Goal: Use online tool/utility: Utilize a website feature to perform a specific function

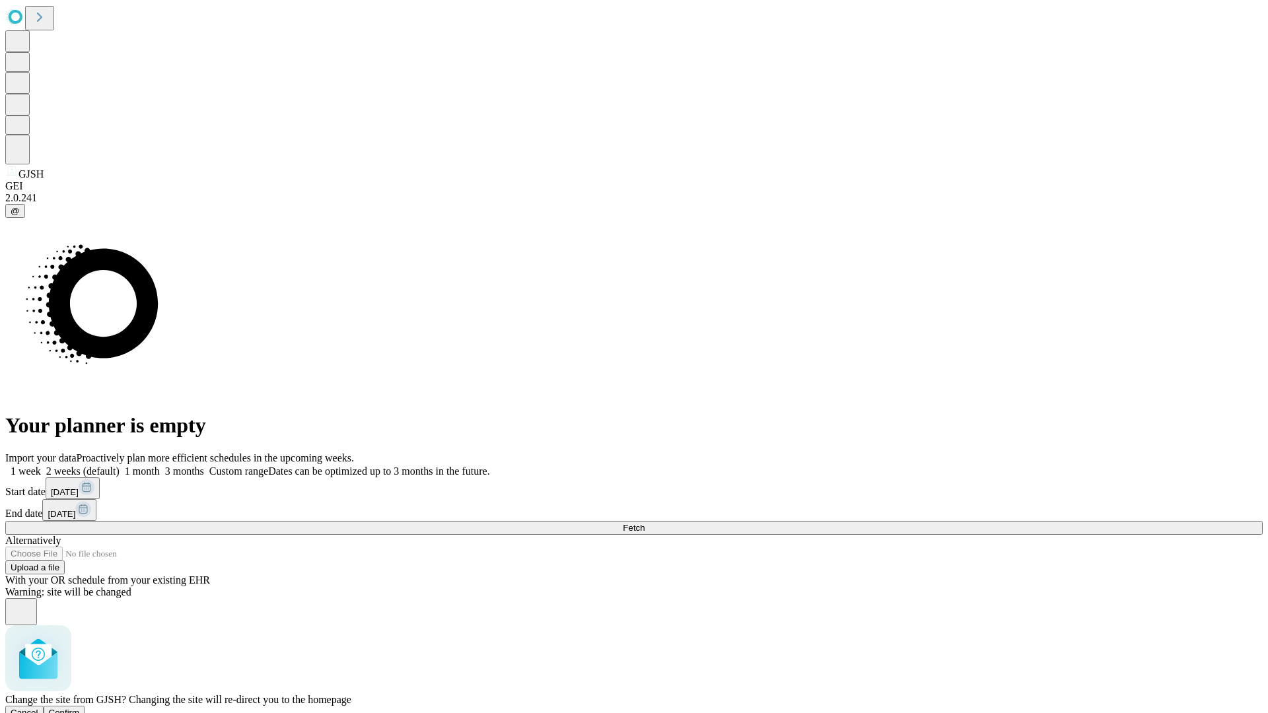
click at [80, 708] on span "Confirm" at bounding box center [64, 713] width 31 height 10
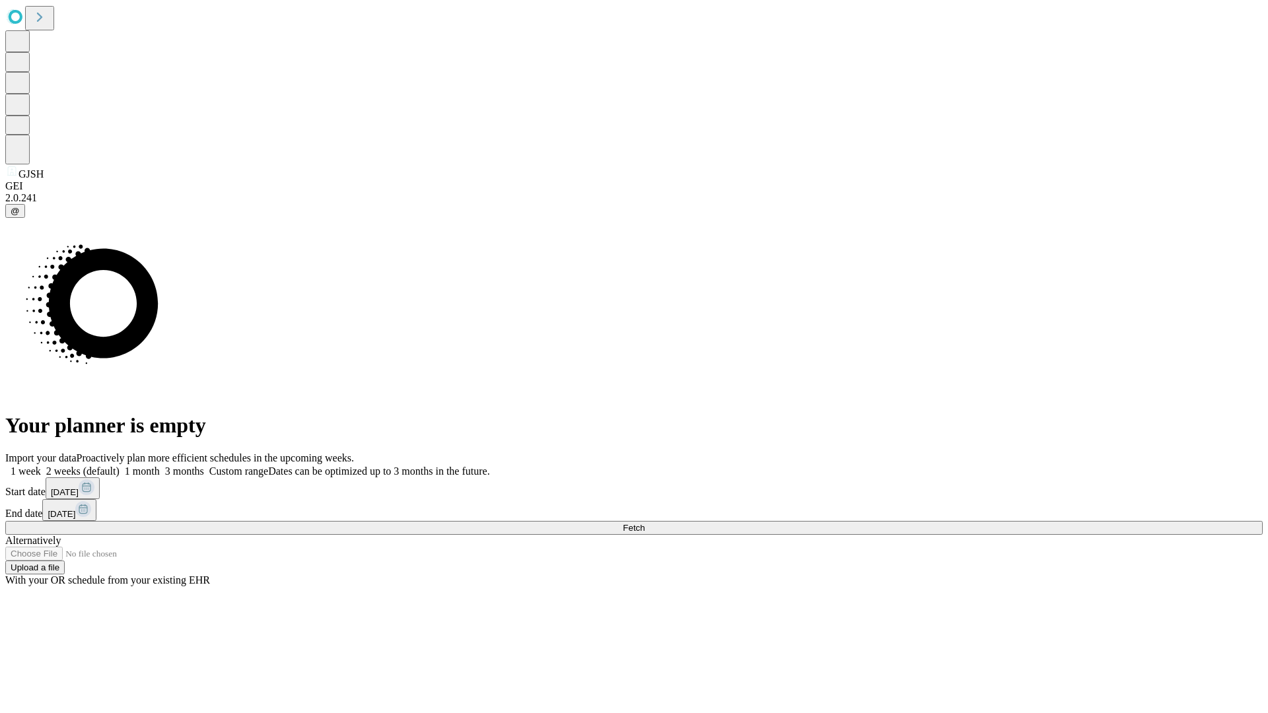
click at [120, 466] on label "2 weeks (default)" at bounding box center [80, 471] width 79 height 11
click at [645, 523] on span "Fetch" at bounding box center [634, 528] width 22 height 10
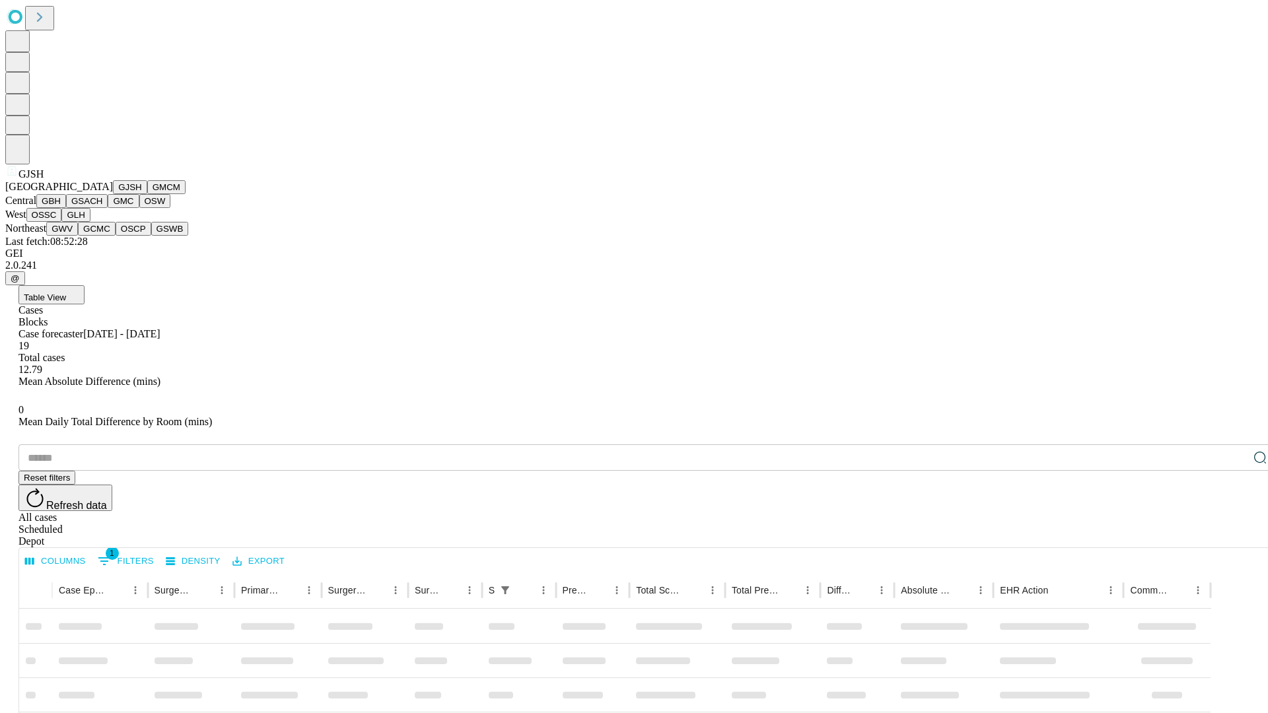
click at [147, 194] on button "GMCM" at bounding box center [166, 187] width 38 height 14
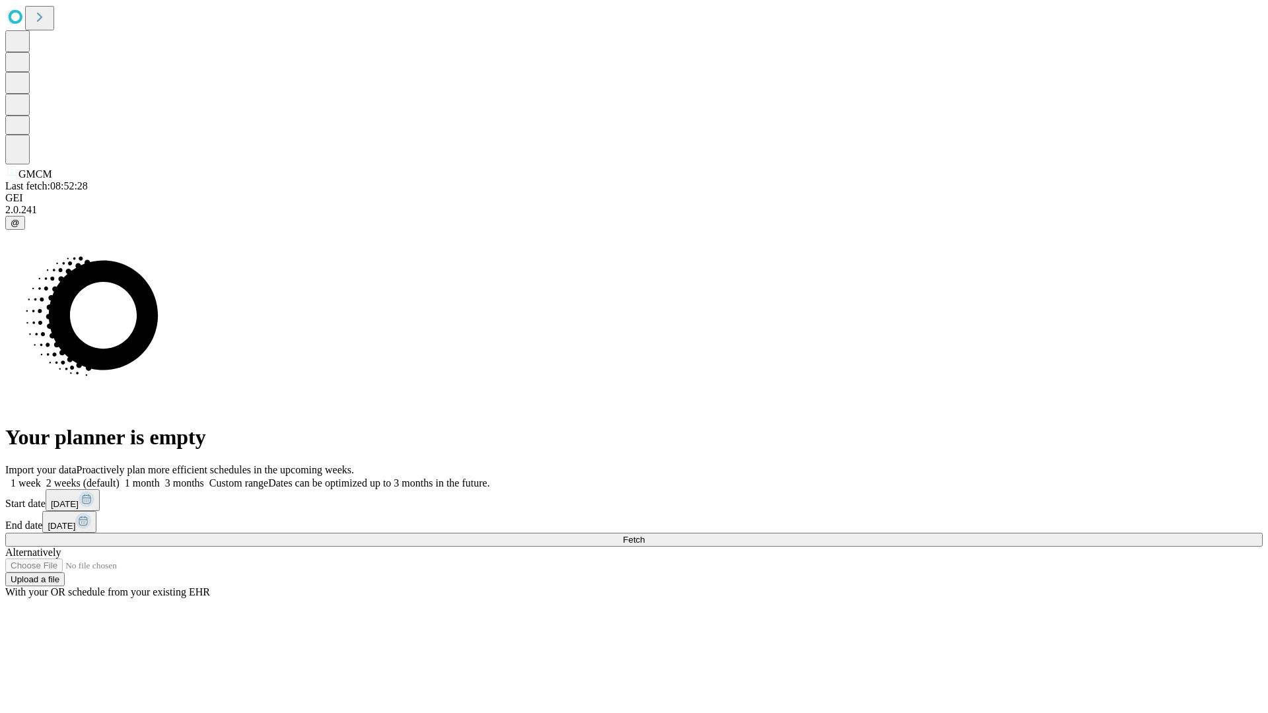
click at [120, 478] on label "2 weeks (default)" at bounding box center [80, 483] width 79 height 11
click at [645, 535] on span "Fetch" at bounding box center [634, 540] width 22 height 10
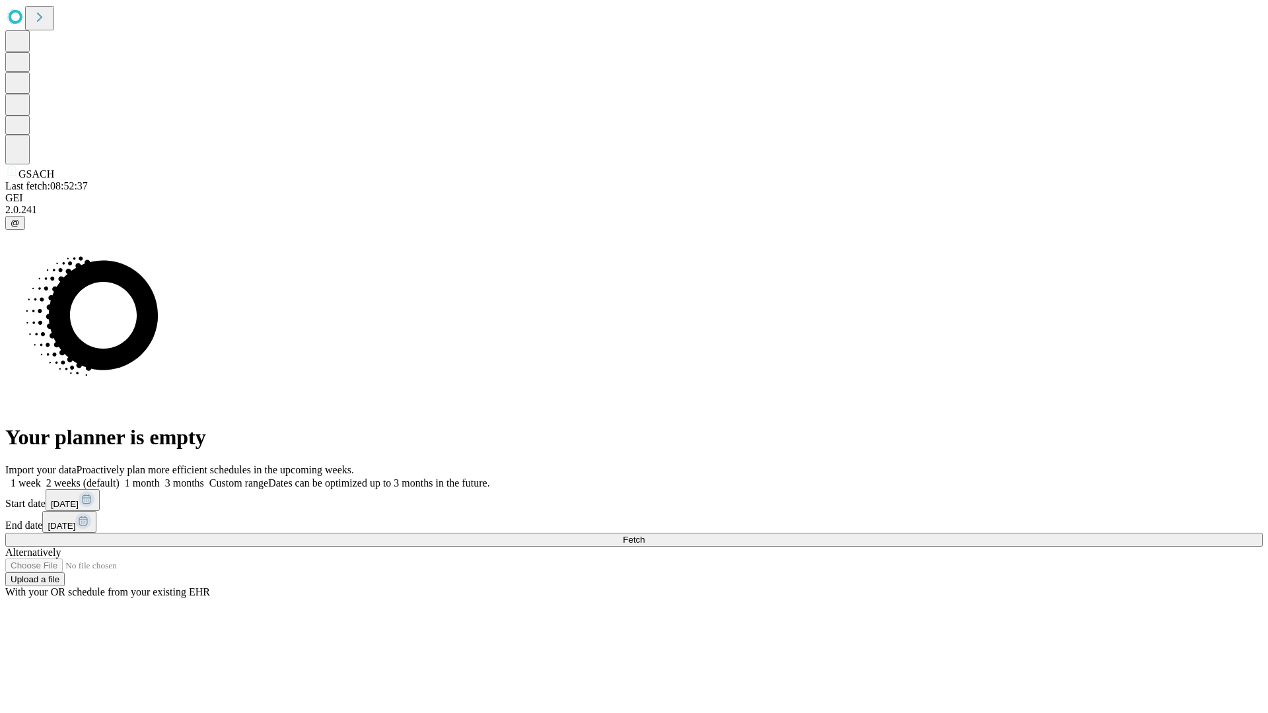
click at [120, 478] on label "2 weeks (default)" at bounding box center [80, 483] width 79 height 11
click at [645, 535] on span "Fetch" at bounding box center [634, 540] width 22 height 10
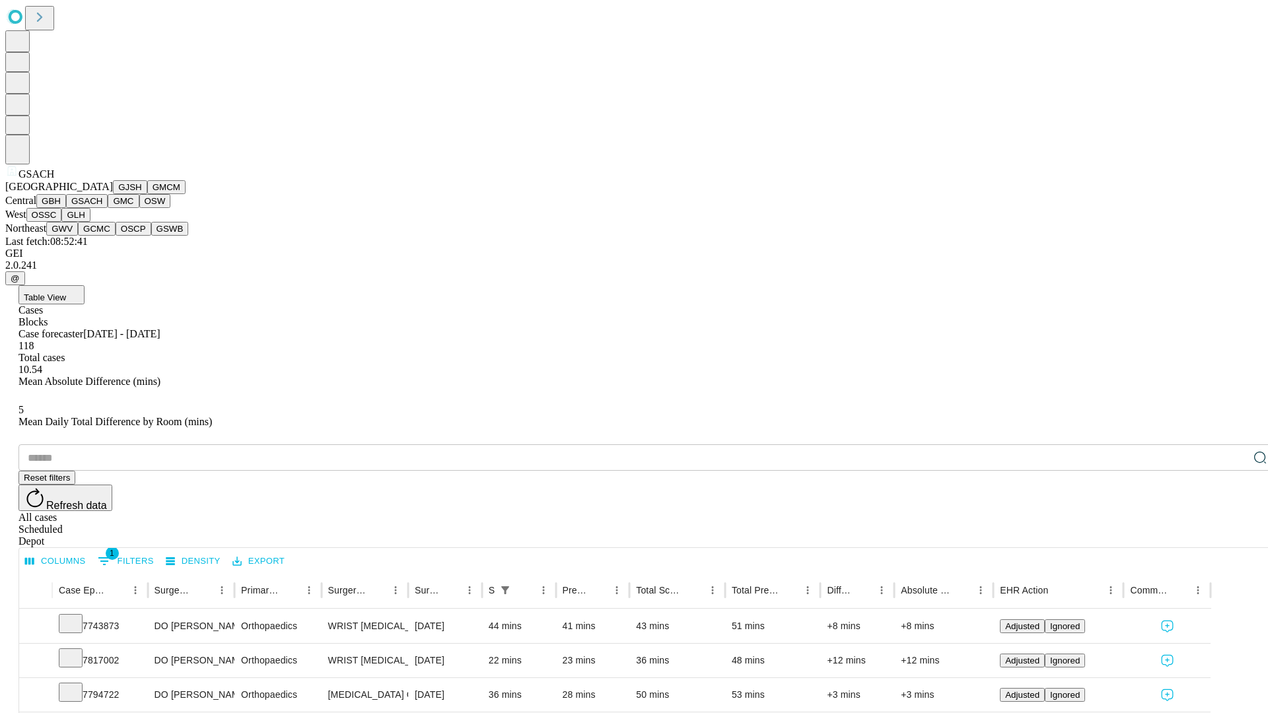
click at [108, 208] on button "GMC" at bounding box center [123, 201] width 31 height 14
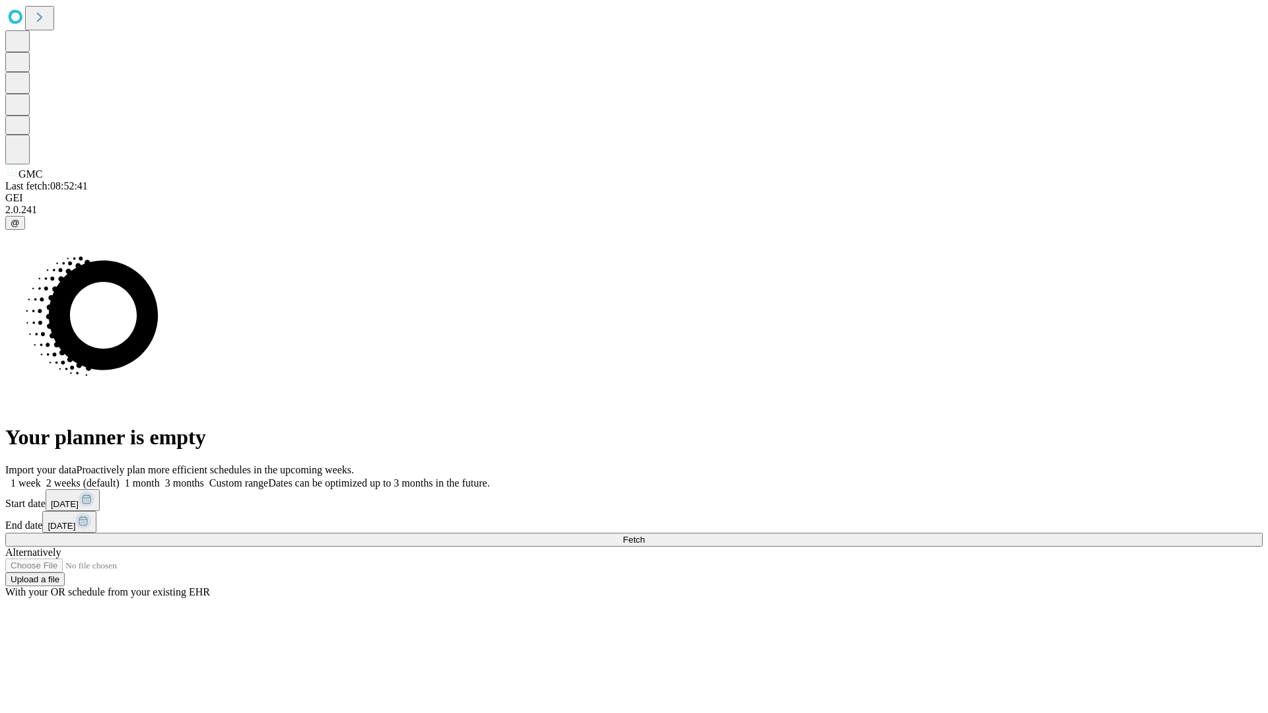
click at [120, 478] on label "2 weeks (default)" at bounding box center [80, 483] width 79 height 11
click at [645, 535] on span "Fetch" at bounding box center [634, 540] width 22 height 10
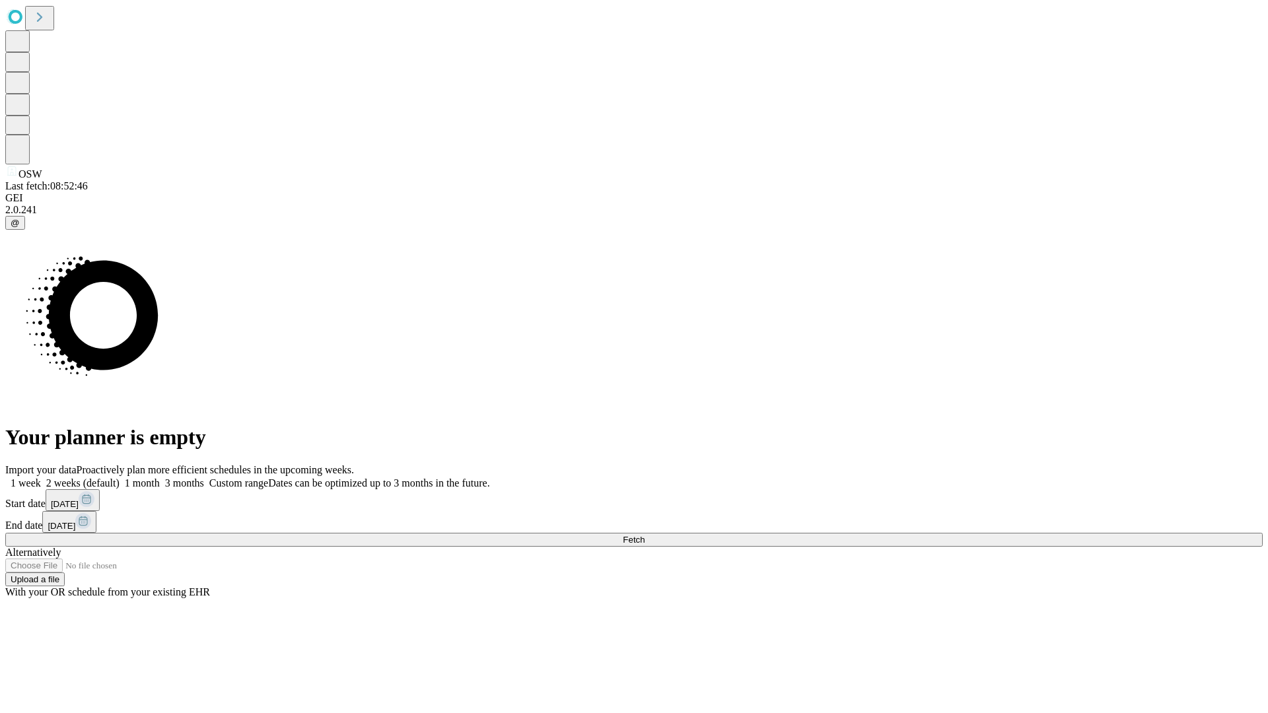
click at [120, 478] on label "2 weeks (default)" at bounding box center [80, 483] width 79 height 11
click at [645, 535] on span "Fetch" at bounding box center [634, 540] width 22 height 10
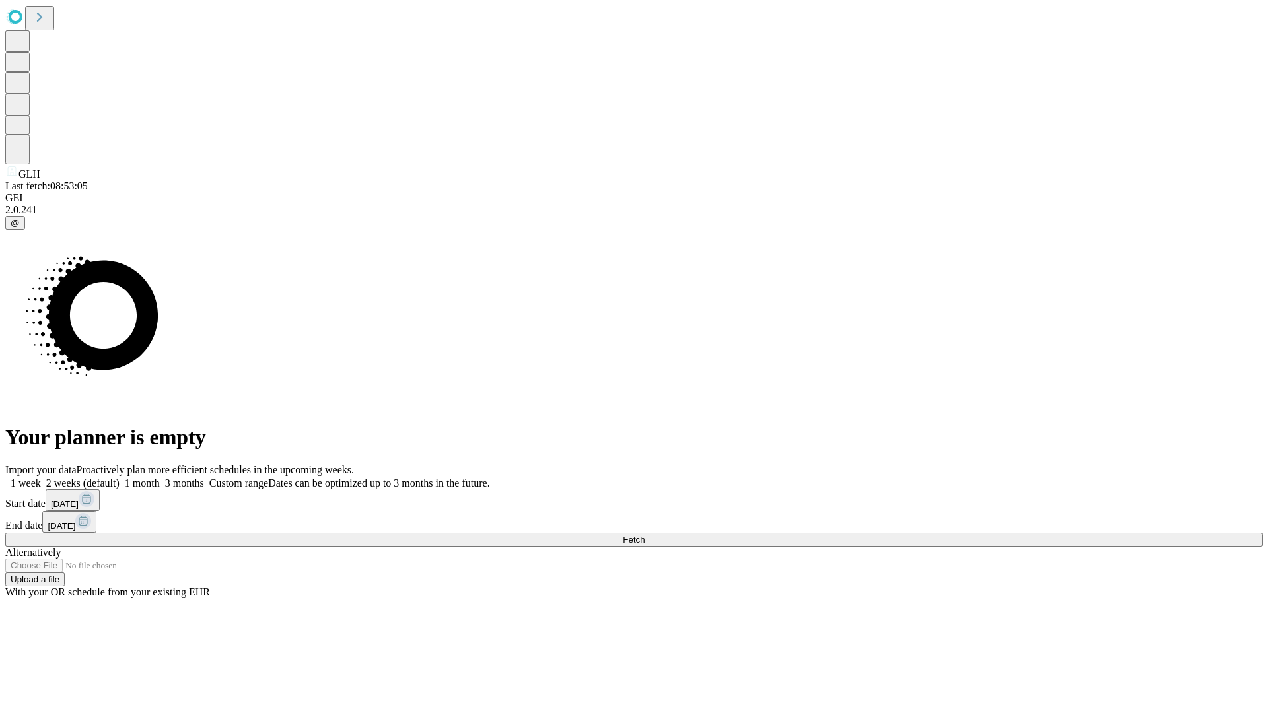
click at [120, 478] on label "2 weeks (default)" at bounding box center [80, 483] width 79 height 11
click at [645, 535] on span "Fetch" at bounding box center [634, 540] width 22 height 10
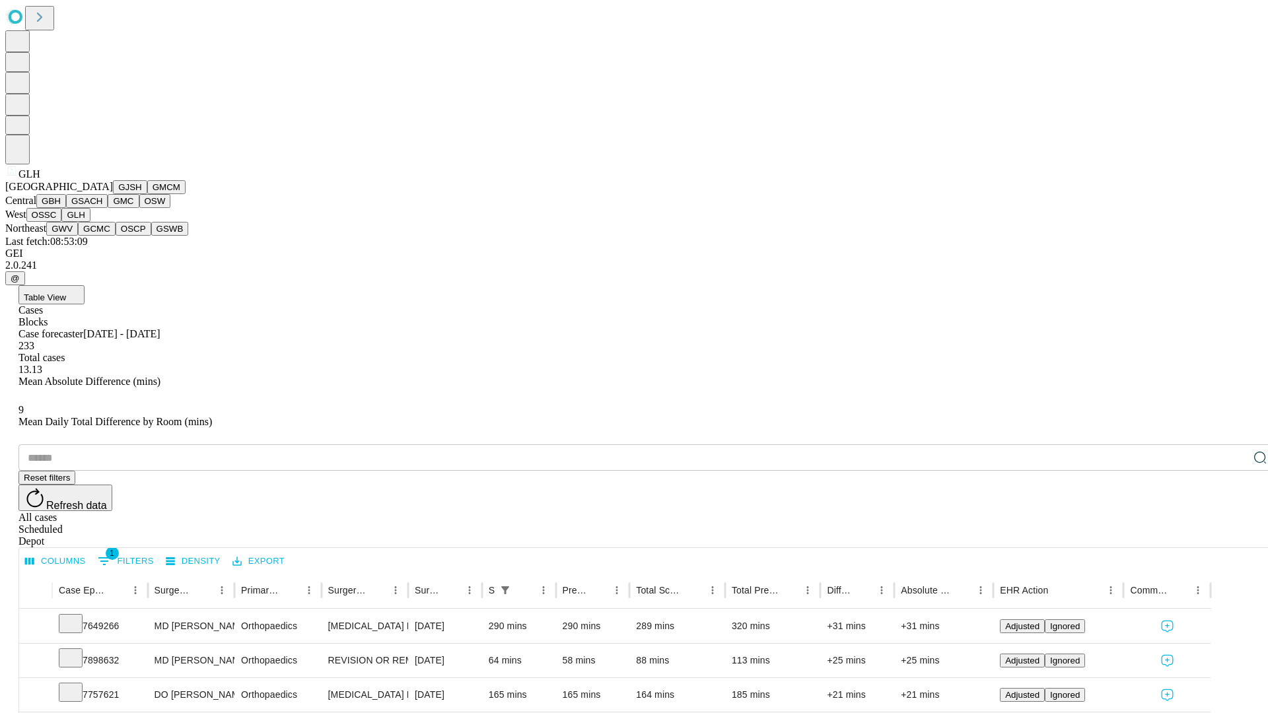
click at [78, 236] on button "GWV" at bounding box center [62, 229] width 32 height 14
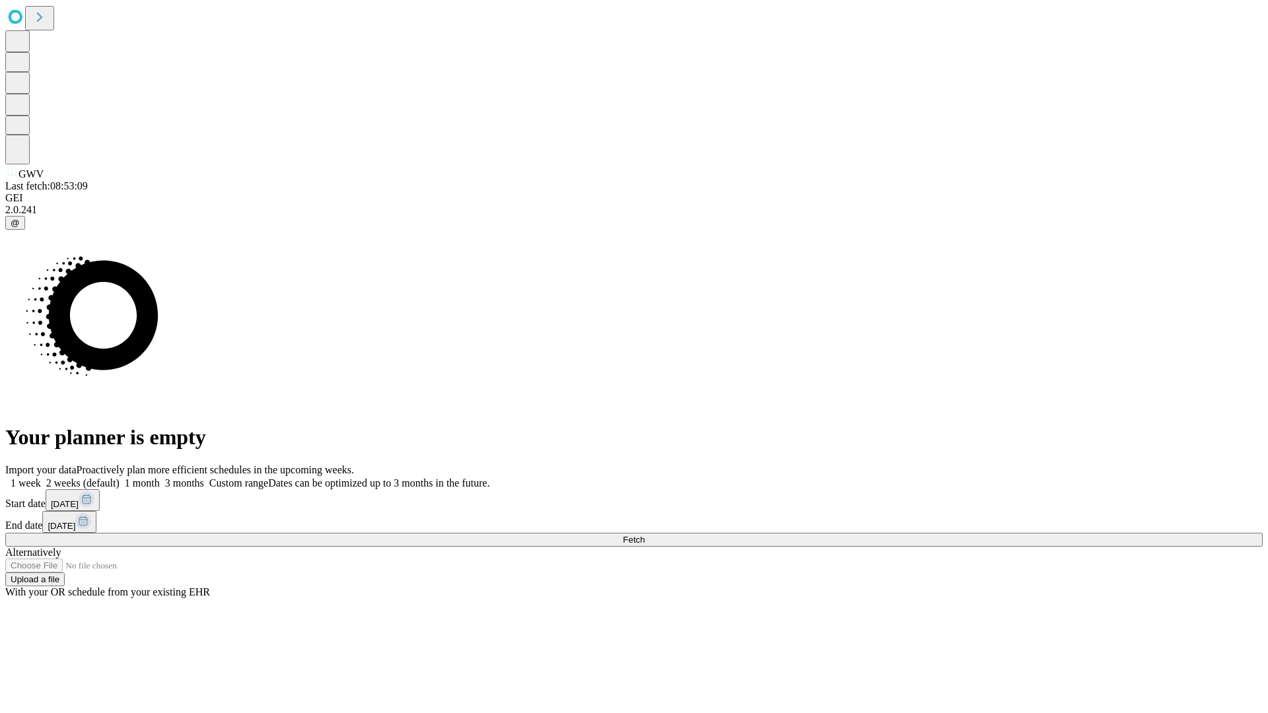
click at [645, 535] on span "Fetch" at bounding box center [634, 540] width 22 height 10
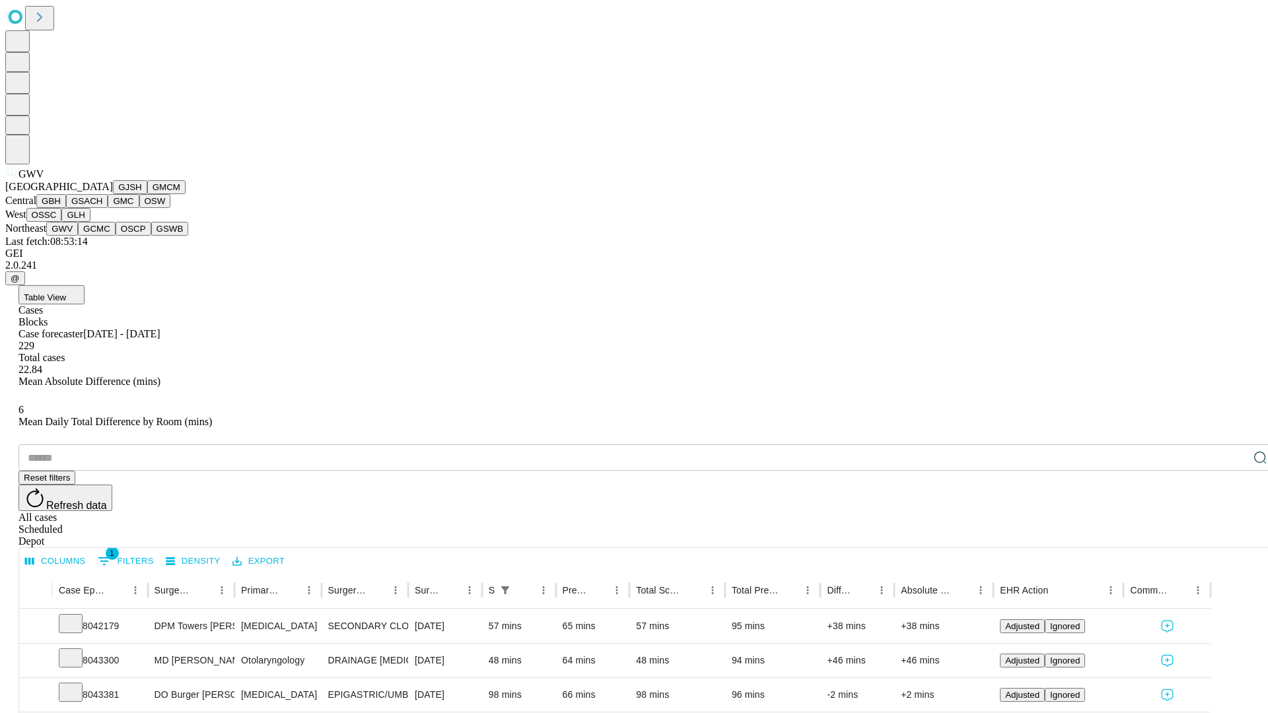
click at [102, 236] on button "GCMC" at bounding box center [97, 229] width 38 height 14
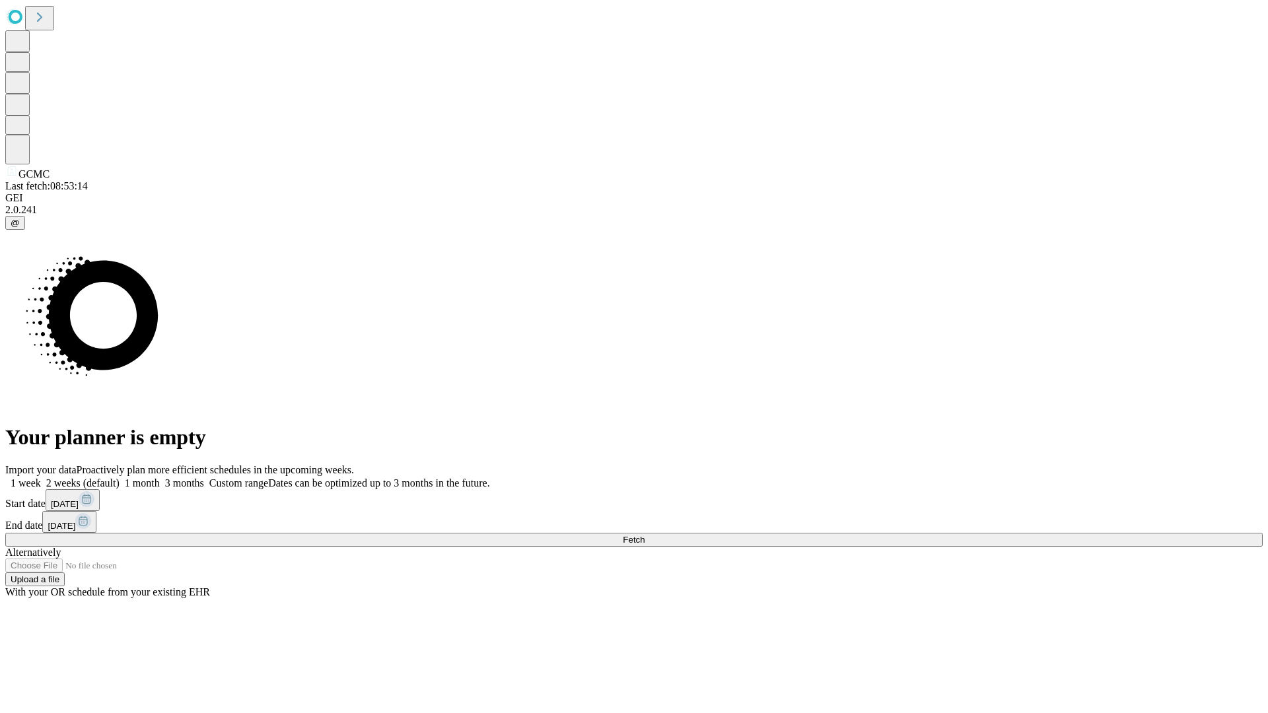
click at [645, 535] on span "Fetch" at bounding box center [634, 540] width 22 height 10
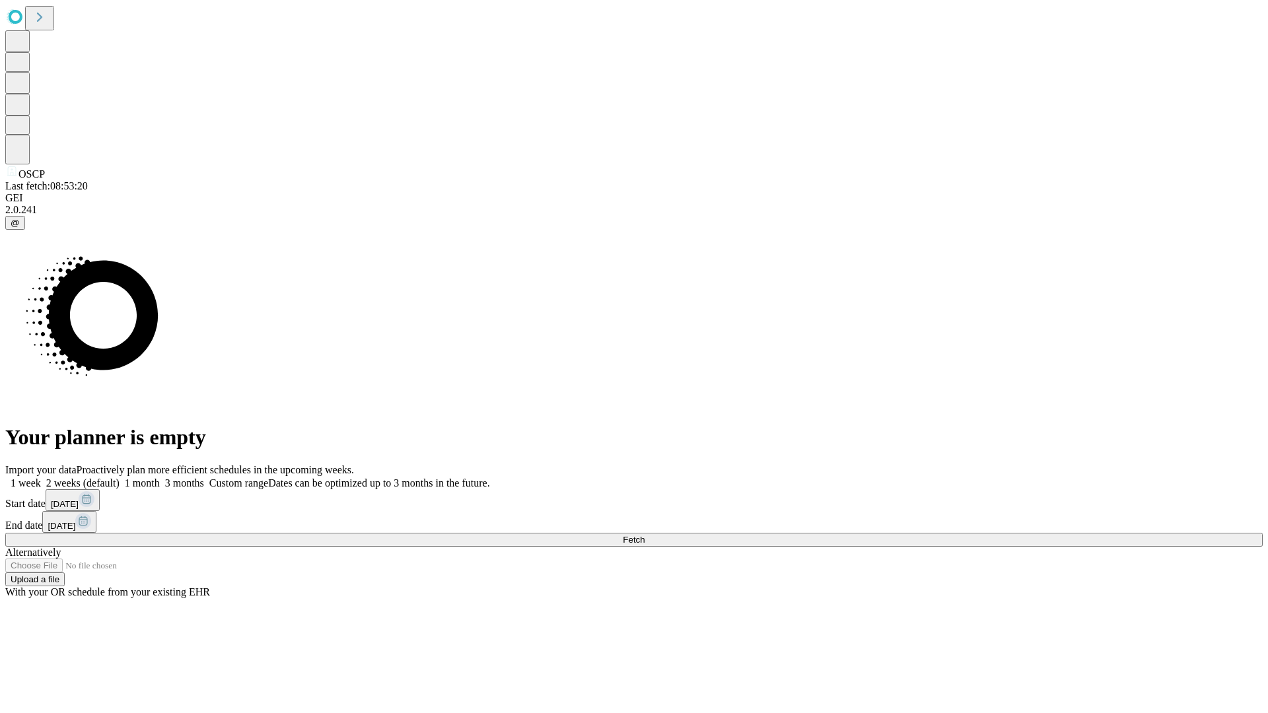
click at [120, 478] on label "2 weeks (default)" at bounding box center [80, 483] width 79 height 11
click at [645, 535] on span "Fetch" at bounding box center [634, 540] width 22 height 10
